Goal: Submit feedback/report problem

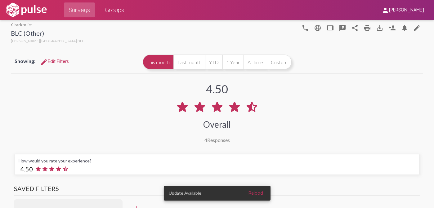
scroll to position [1180, 0]
